Goal: Transaction & Acquisition: Download file/media

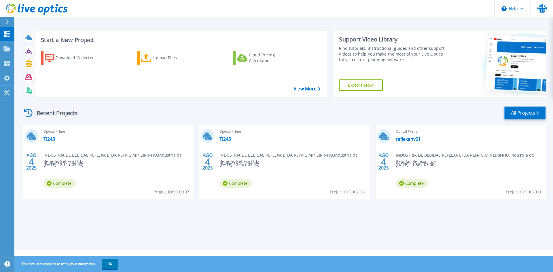
click at [523, 111] on link "All Projects" at bounding box center [525, 113] width 42 height 13
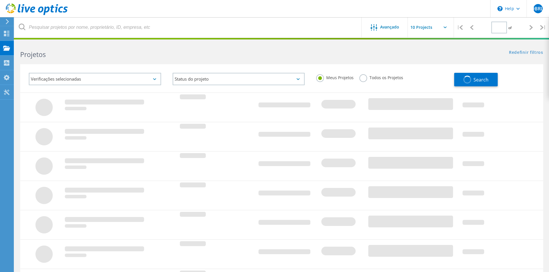
type input "1"
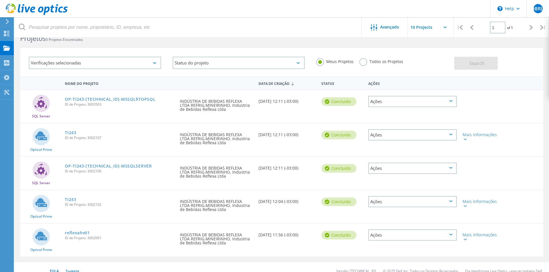
scroll to position [24, 0]
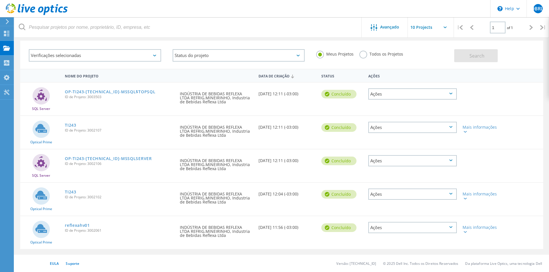
click at [452, 227] on icon at bounding box center [450, 227] width 3 height 2
click at [452, 227] on div "Detalhes do projeto" at bounding box center [412, 223] width 87 height 9
click at [461, 235] on div "Mais informações" at bounding box center [480, 227] width 42 height 23
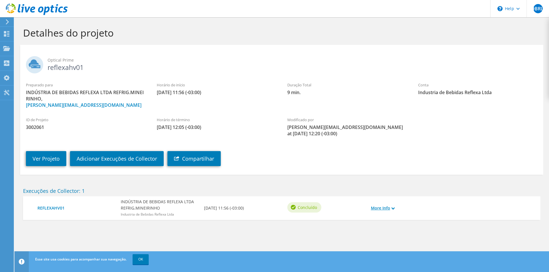
click at [392, 208] on icon at bounding box center [392, 208] width 3 height 3
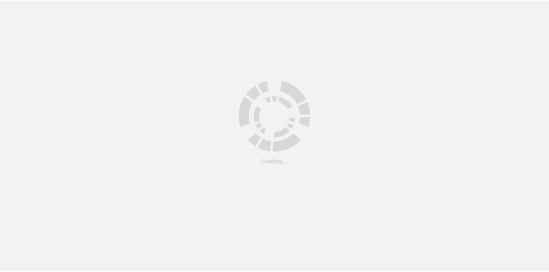
scroll to position [24, 0]
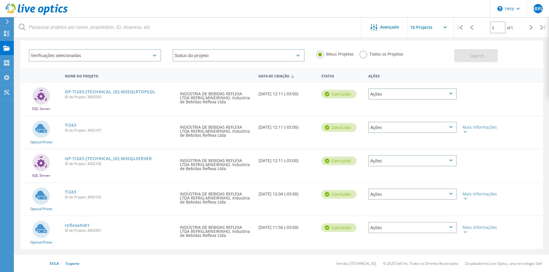
click at [451, 226] on div "Ações" at bounding box center [412, 227] width 88 height 11
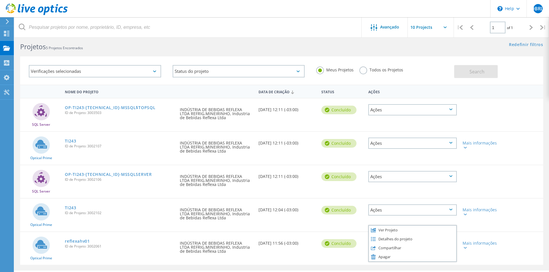
scroll to position [0, 0]
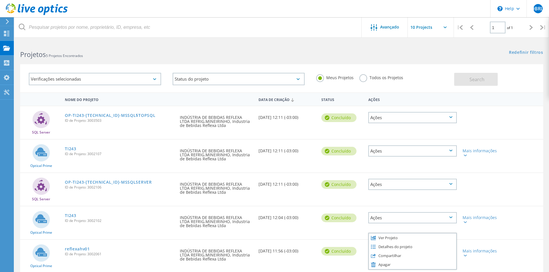
click at [450, 120] on div "Ações" at bounding box center [412, 117] width 88 height 11
click at [491, 127] on div "SQL Server OP-TI243-192.168.254.210-MSSQL$TOPSQL ID de Projeto: 3003503 Solicit…" at bounding box center [281, 122] width 523 height 33
click at [450, 149] on div "Ações" at bounding box center [412, 150] width 88 height 11
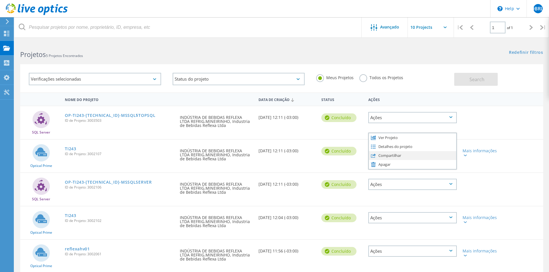
click at [403, 156] on div "Compartilhar" at bounding box center [412, 155] width 87 height 9
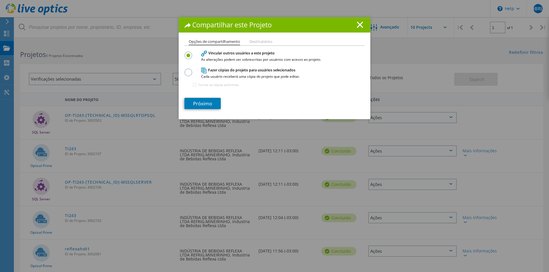
click at [359, 27] on icon at bounding box center [360, 25] width 6 height 6
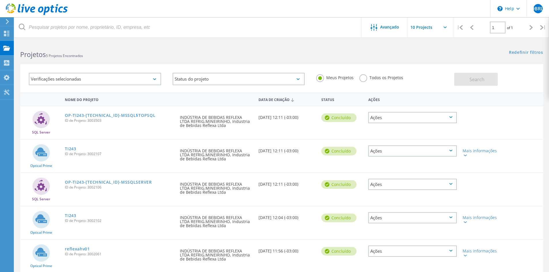
click at [451, 149] on div "Ações" at bounding box center [412, 150] width 88 height 11
click at [384, 138] on div "Ver Projeto" at bounding box center [412, 137] width 87 height 9
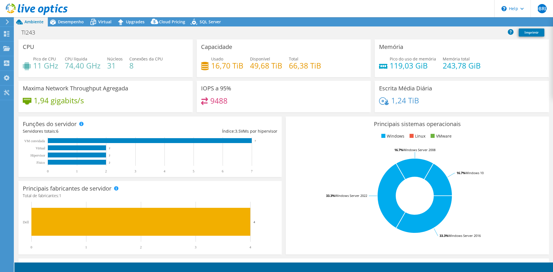
select select "USD"
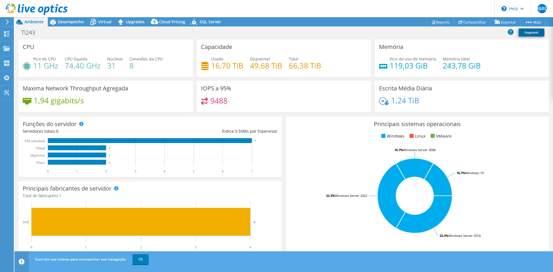
click at [534, 33] on link "Imprimir" at bounding box center [532, 33] width 26 height 8
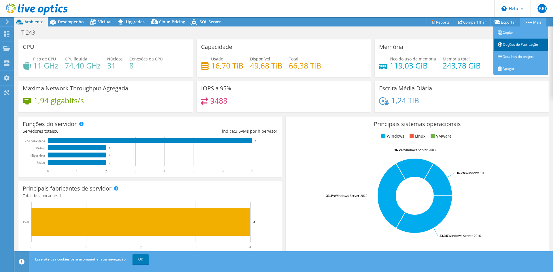
click at [518, 45] on link "Opções de Publicação" at bounding box center [520, 45] width 55 height 12
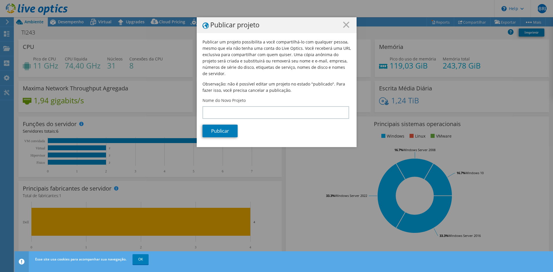
click at [343, 23] on icon at bounding box center [346, 25] width 6 height 6
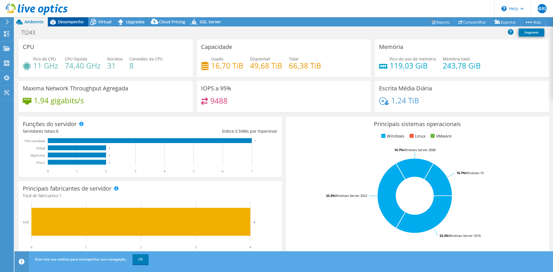
click at [68, 24] on div "Desempenho" at bounding box center [68, 21] width 40 height 9
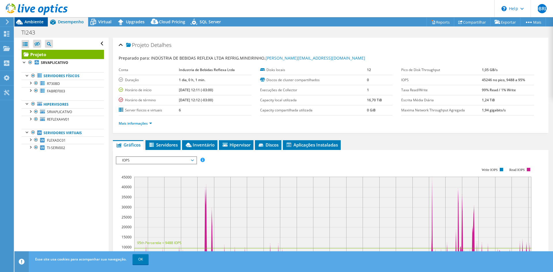
click at [37, 21] on span "Ambiente" at bounding box center [33, 21] width 19 height 5
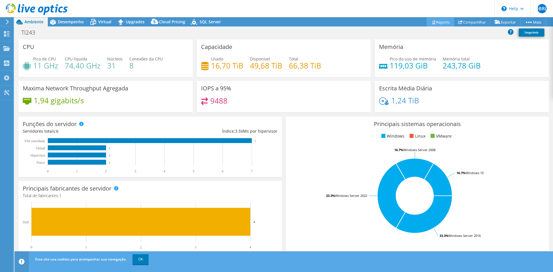
click at [434, 20] on link "Reports" at bounding box center [441, 22] width 28 height 9
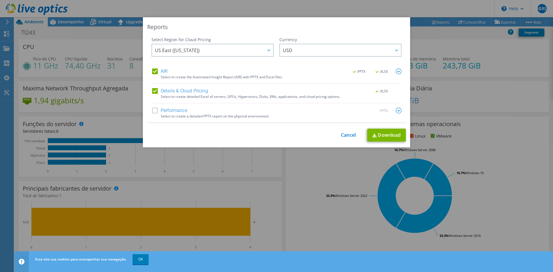
click at [397, 69] on img at bounding box center [399, 72] width 6 height 6
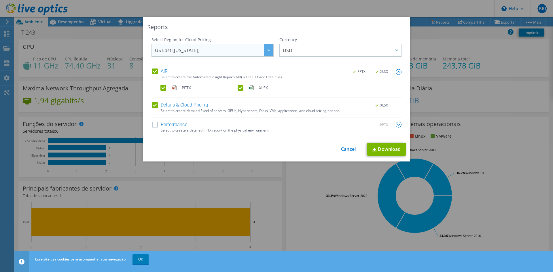
click at [266, 50] on div at bounding box center [268, 50] width 9 height 12
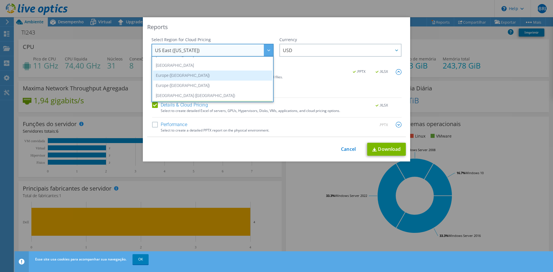
scroll to position [78, 0]
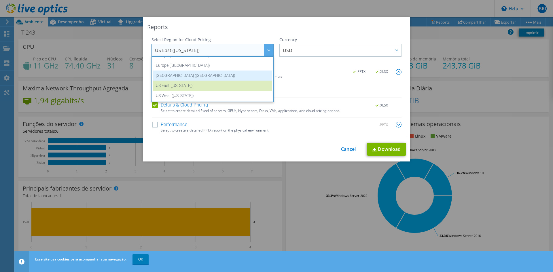
click at [233, 74] on li "[GEOGRAPHIC_DATA] ([GEOGRAPHIC_DATA])" at bounding box center [212, 76] width 119 height 10
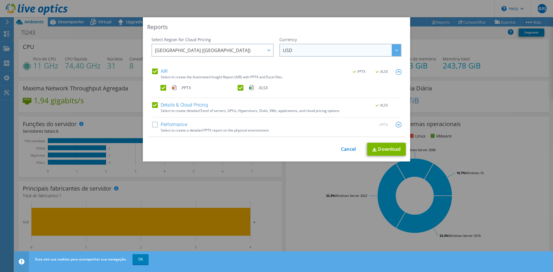
click at [297, 46] on span "USD" at bounding box center [342, 50] width 118 height 12
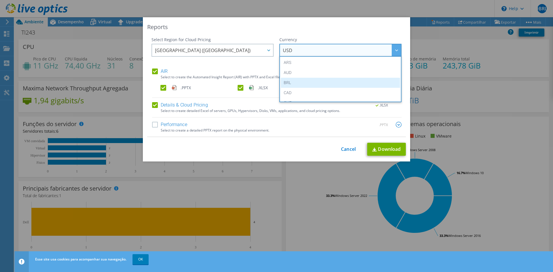
click at [294, 81] on li "BRL" at bounding box center [340, 83] width 119 height 10
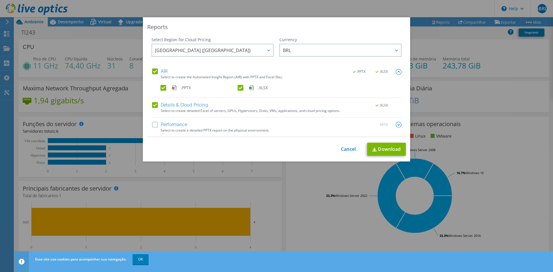
click at [152, 126] on label "Performance" at bounding box center [169, 125] width 35 height 6
click at [0, 0] on input "Performance" at bounding box center [0, 0] width 0 height 0
click at [397, 126] on img at bounding box center [399, 125] width 6 height 6
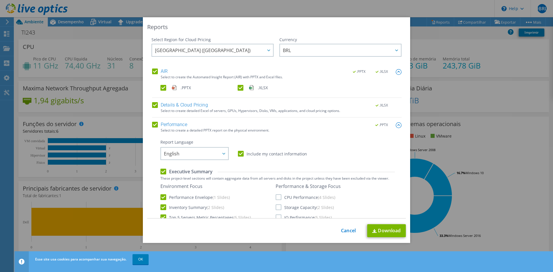
click at [328, 142] on div "Report Language English Deutsch Español Français Italiano Polski Português Русс…" at bounding box center [277, 149] width 234 height 21
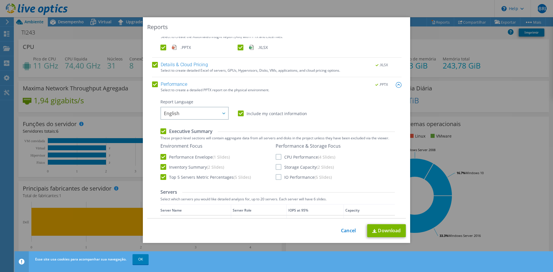
scroll to position [58, 0]
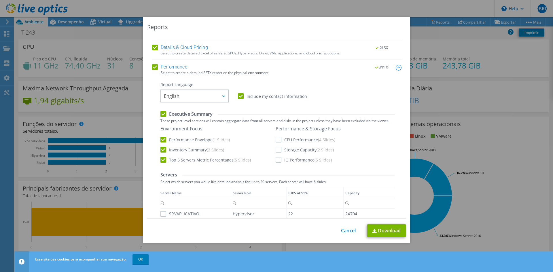
click at [276, 140] on label "CPU Performance (4 Slides)" at bounding box center [306, 140] width 60 height 6
click at [0, 0] on input "CPU Performance (4 Slides)" at bounding box center [0, 0] width 0 height 0
click at [277, 149] on label "Storage Capacity (2 Slides)" at bounding box center [305, 150] width 58 height 6
click at [0, 0] on input "Storage Capacity (2 Slides)" at bounding box center [0, 0] width 0 height 0
click at [278, 159] on label "IO Performance (5 Slides)" at bounding box center [304, 160] width 56 height 6
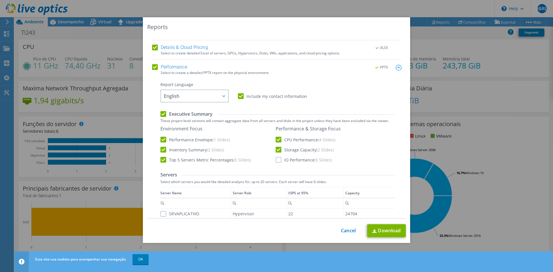
click at [0, 0] on input "IO Performance (5 Slides)" at bounding box center [0, 0] width 0 height 0
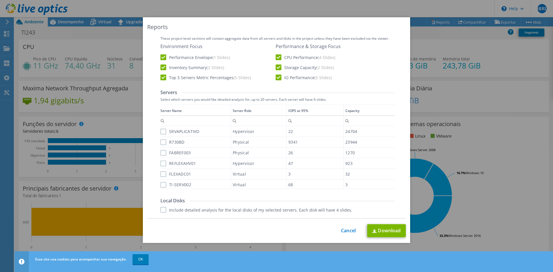
scroll to position [144, 0]
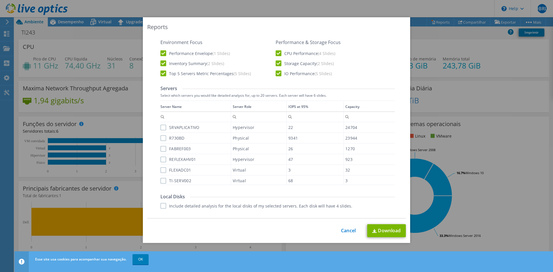
click at [163, 128] on label "SRVAPLICATIVO" at bounding box center [179, 128] width 39 height 6
click at [0, 0] on input "SRVAPLICATIVO" at bounding box center [0, 0] width 0 height 0
click at [164, 137] on label "R730BD" at bounding box center [172, 138] width 24 height 6
click at [0, 0] on input "R730BD" at bounding box center [0, 0] width 0 height 0
click at [163, 152] on div "FABREF003" at bounding box center [195, 149] width 70 height 10
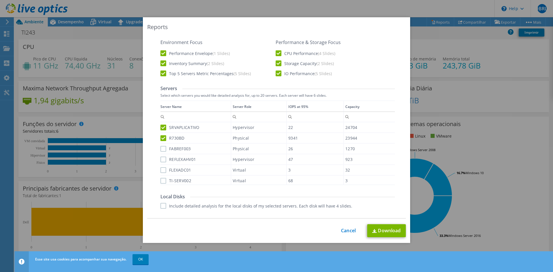
click at [164, 148] on label "FABREF003" at bounding box center [175, 149] width 31 height 6
click at [0, 0] on input "FABREF003" at bounding box center [0, 0] width 0 height 0
click at [162, 159] on label "REFLEXAHV01" at bounding box center [177, 160] width 35 height 6
click at [0, 0] on input "REFLEXAHV01" at bounding box center [0, 0] width 0 height 0
click at [160, 170] on label "FLEXADC01" at bounding box center [175, 170] width 31 height 6
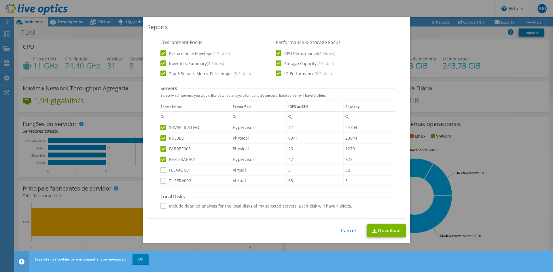
click at [0, 0] on input "FLEXADC01" at bounding box center [0, 0] width 0 height 0
click at [162, 180] on label "TI-SERV002" at bounding box center [175, 181] width 31 height 6
click at [0, 0] on input "TI-SERV002" at bounding box center [0, 0] width 0 height 0
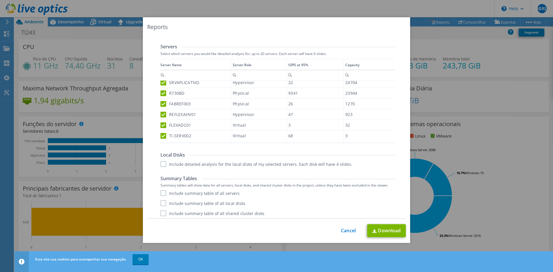
scroll to position [188, 0]
click at [162, 162] on label "Include detailed analysis for the local disks of my selected servers. Each disk…" at bounding box center [256, 162] width 192 height 6
click at [0, 0] on input "Include detailed analysis for the local disks of my selected servers. Each disk…" at bounding box center [0, 0] width 0 height 0
click at [163, 192] on label "Include summary table of all servers" at bounding box center [199, 191] width 79 height 6
click at [0, 0] on input "Include summary table of all servers" at bounding box center [0, 0] width 0 height 0
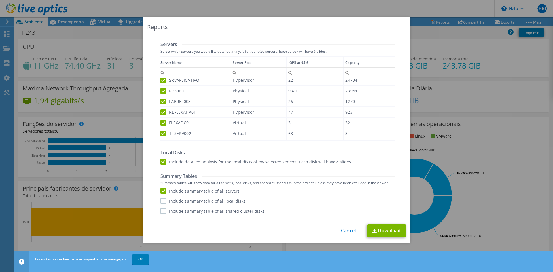
click at [162, 201] on label "Include summary table of all local disks" at bounding box center [202, 201] width 85 height 6
click at [0, 0] on input "Include summary table of all local disks" at bounding box center [0, 0] width 0 height 0
click at [162, 210] on label "Include summary table of all shared cluster disks" at bounding box center [212, 211] width 104 height 6
click at [0, 0] on input "Include summary table of all shared cluster disks" at bounding box center [0, 0] width 0 height 0
click at [162, 190] on label "Include summary table of all servers" at bounding box center [199, 191] width 79 height 6
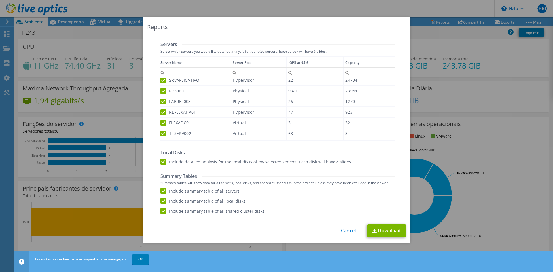
click at [0, 0] on input "Include summary table of all servers" at bounding box center [0, 0] width 0 height 0
click at [161, 201] on label "Include summary table of all local disks" at bounding box center [202, 201] width 85 height 6
click at [0, 0] on input "Include summary table of all local disks" at bounding box center [0, 0] width 0 height 0
click at [161, 211] on label "Include summary table of all shared cluster disks" at bounding box center [212, 211] width 104 height 6
click at [0, 0] on input "Include summary table of all shared cluster disks" at bounding box center [0, 0] width 0 height 0
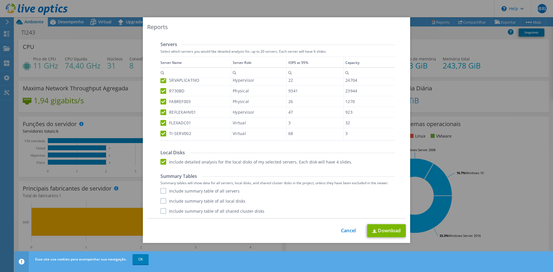
click at [163, 190] on label "Include summary table of all servers" at bounding box center [199, 191] width 79 height 6
click at [0, 0] on input "Include summary table of all servers" at bounding box center [0, 0] width 0 height 0
click at [161, 202] on label "Include summary table of all local disks" at bounding box center [202, 201] width 85 height 6
click at [0, 0] on input "Include summary table of all local disks" at bounding box center [0, 0] width 0 height 0
click at [162, 211] on label "Include summary table of all shared cluster disks" at bounding box center [212, 211] width 104 height 6
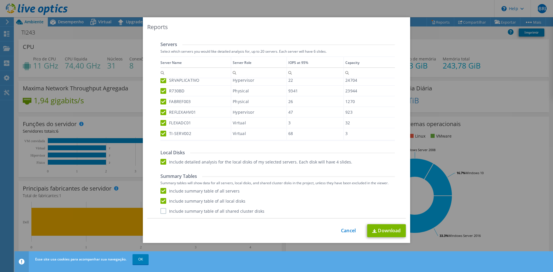
click at [0, 0] on input "Include summary table of all shared cluster disks" at bounding box center [0, 0] width 0 height 0
click at [388, 232] on link "Download" at bounding box center [386, 230] width 39 height 13
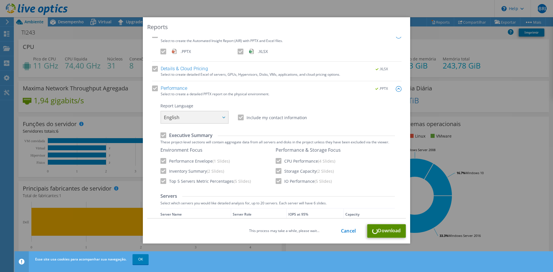
scroll to position [0, 0]
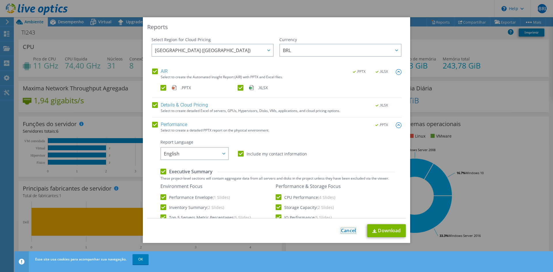
drag, startPoint x: 345, startPoint y: 231, endPoint x: 348, endPoint y: 230, distance: 3.1
click at [345, 231] on link "Cancel" at bounding box center [348, 230] width 15 height 5
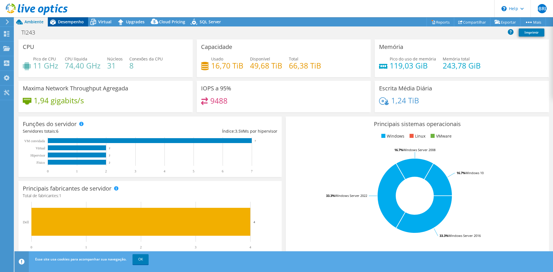
drag, startPoint x: 64, startPoint y: 23, endPoint x: 69, endPoint y: 23, distance: 5.5
click at [65, 23] on span "Desempenho" at bounding box center [71, 21] width 26 height 5
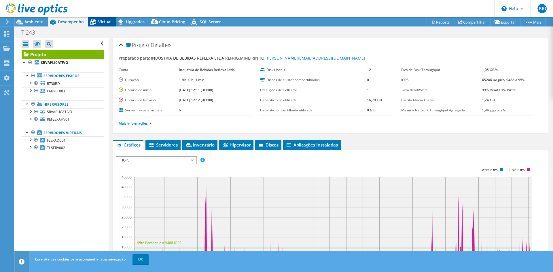
click at [116, 20] on icon at bounding box center [121, 22] width 10 height 10
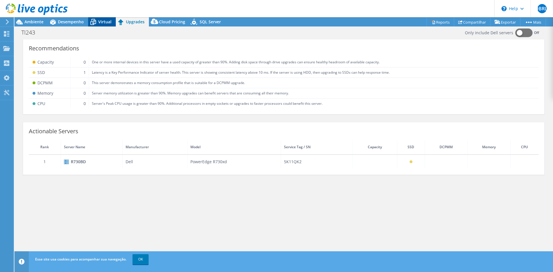
click at [106, 22] on span "Virtual" at bounding box center [104, 21] width 13 height 5
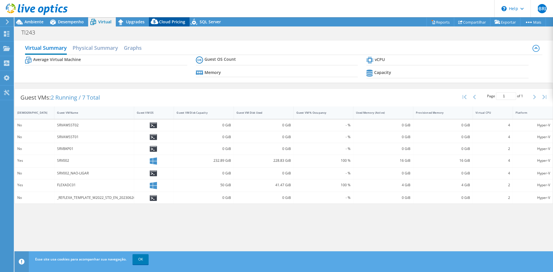
click at [157, 26] on icon at bounding box center [155, 23] width 12 height 12
